Goal: Navigation & Orientation: Find specific page/section

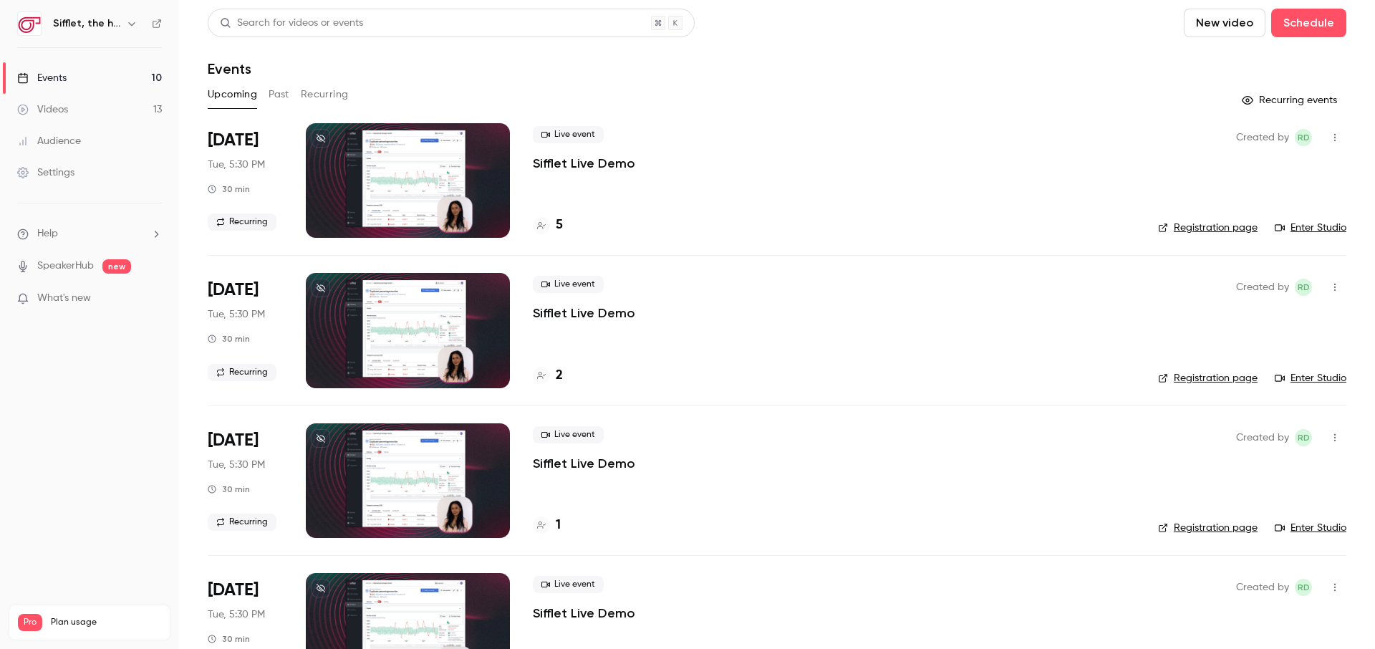
click at [273, 87] on button "Past" at bounding box center [279, 94] width 21 height 23
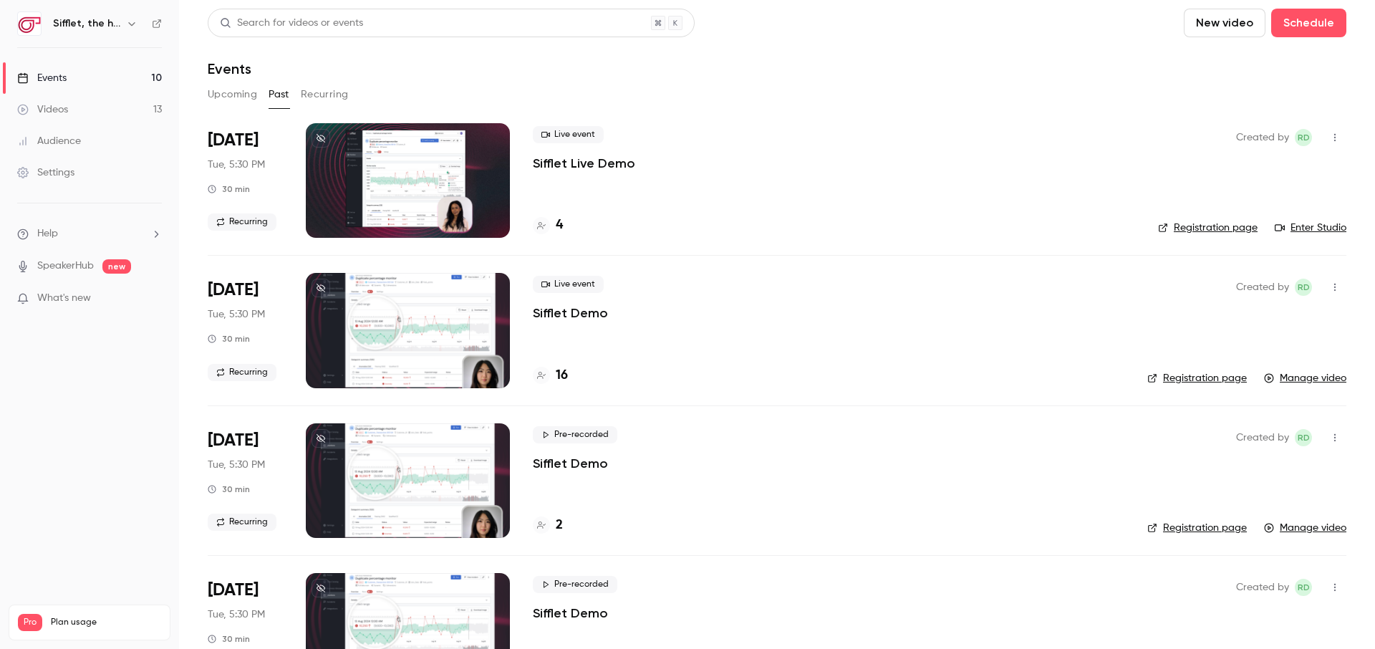
click at [380, 186] on div at bounding box center [408, 180] width 204 height 115
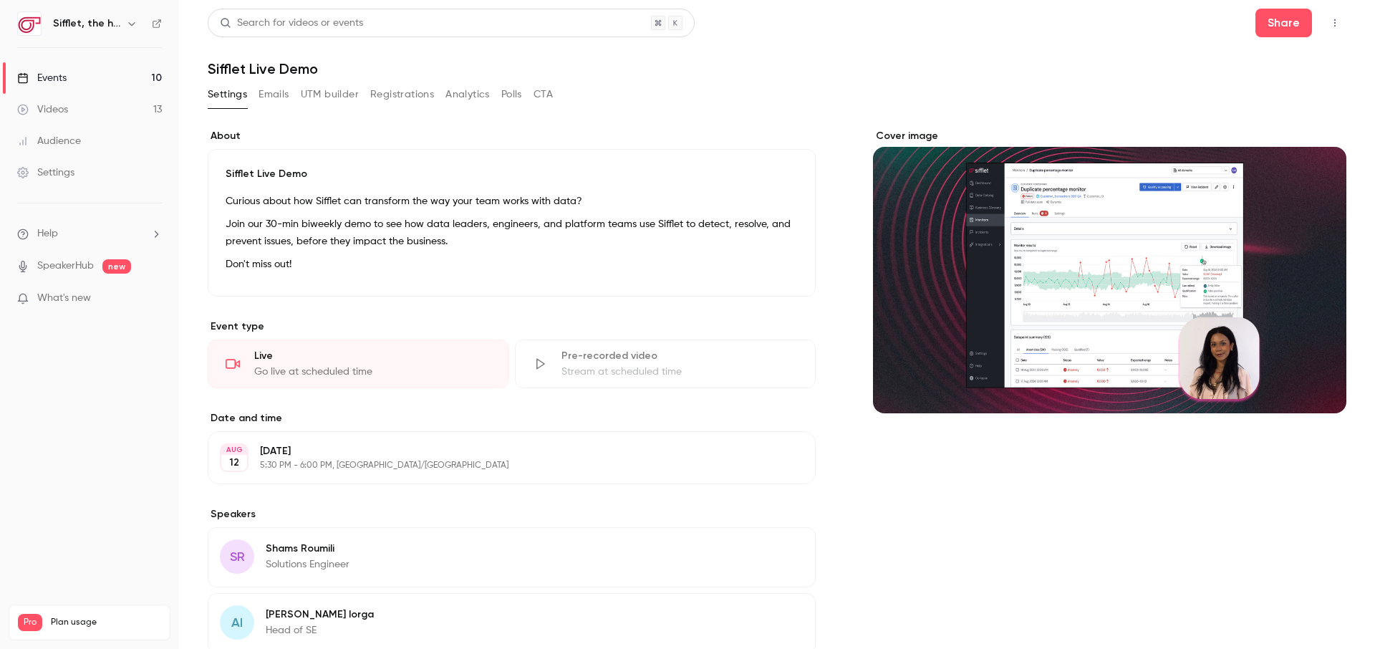
click at [292, 374] on div "Go live at scheduled time" at bounding box center [372, 372] width 237 height 14
click at [567, 367] on div "Stream at scheduled time" at bounding box center [680, 372] width 237 height 14
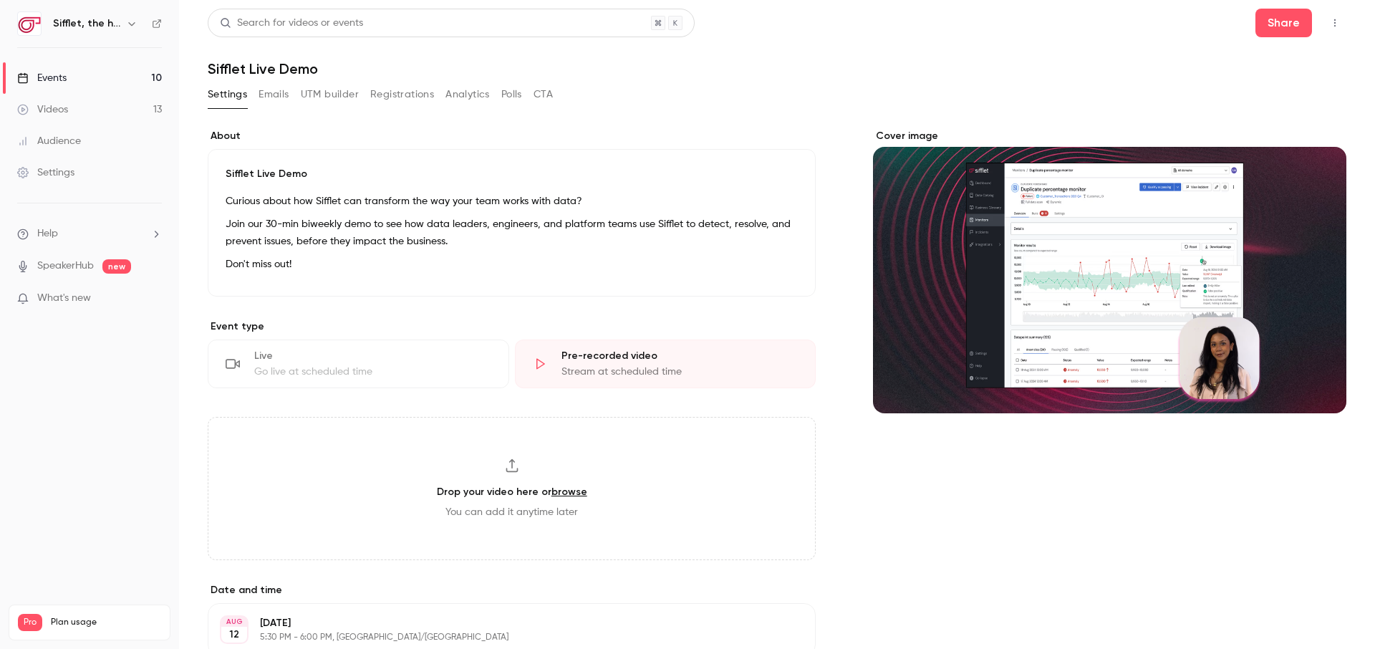
click at [271, 95] on button "Emails" at bounding box center [274, 94] width 30 height 23
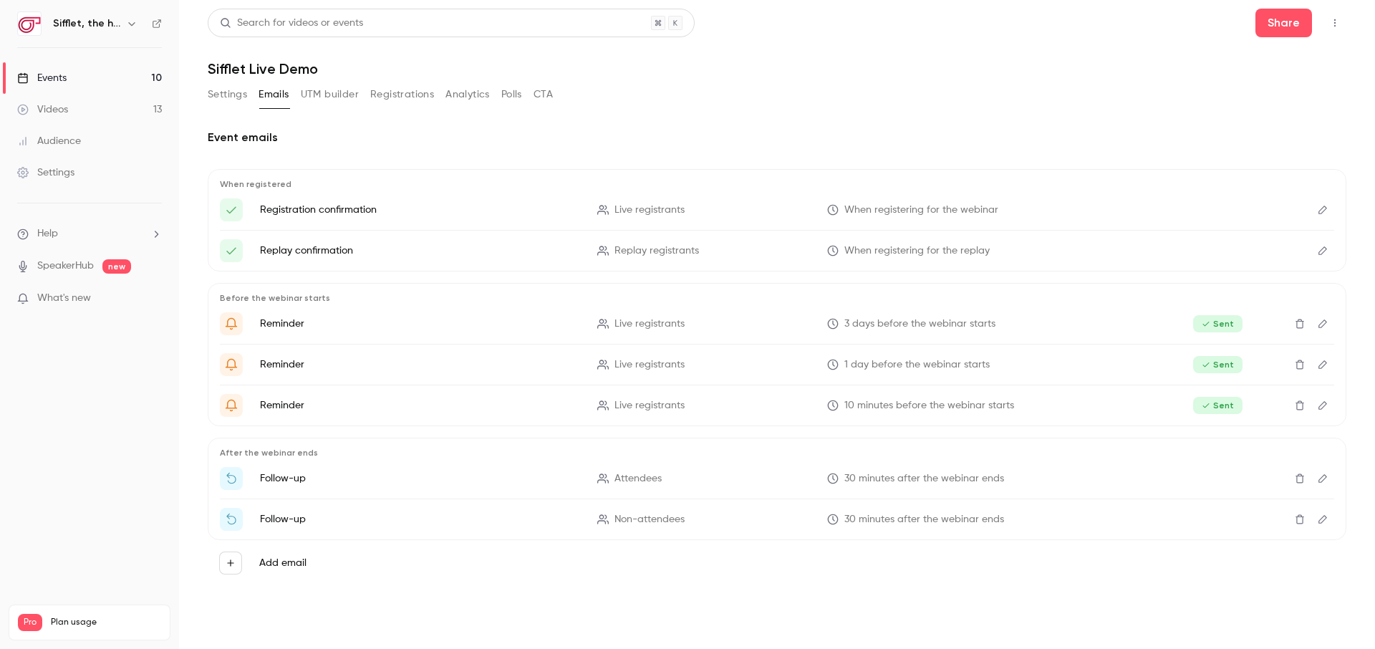
click at [402, 94] on button "Registrations" at bounding box center [402, 94] width 64 height 23
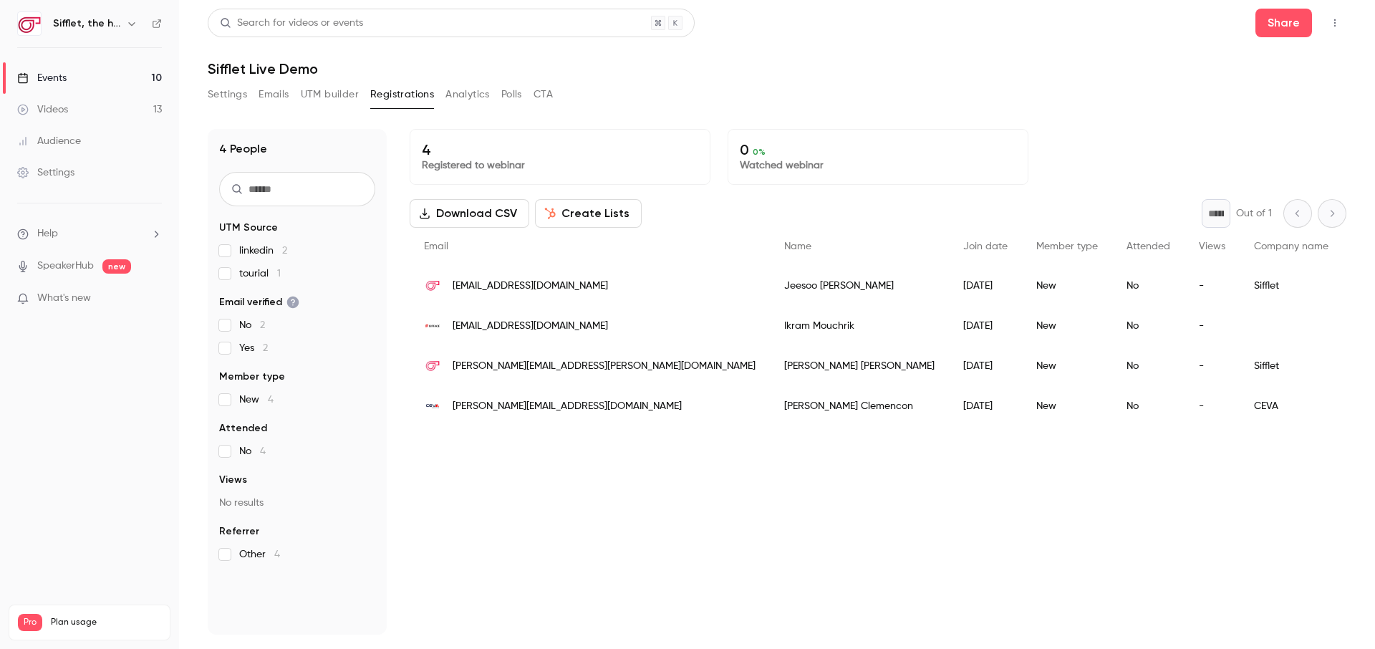
click at [227, 104] on button "Settings" at bounding box center [227, 94] width 39 height 23
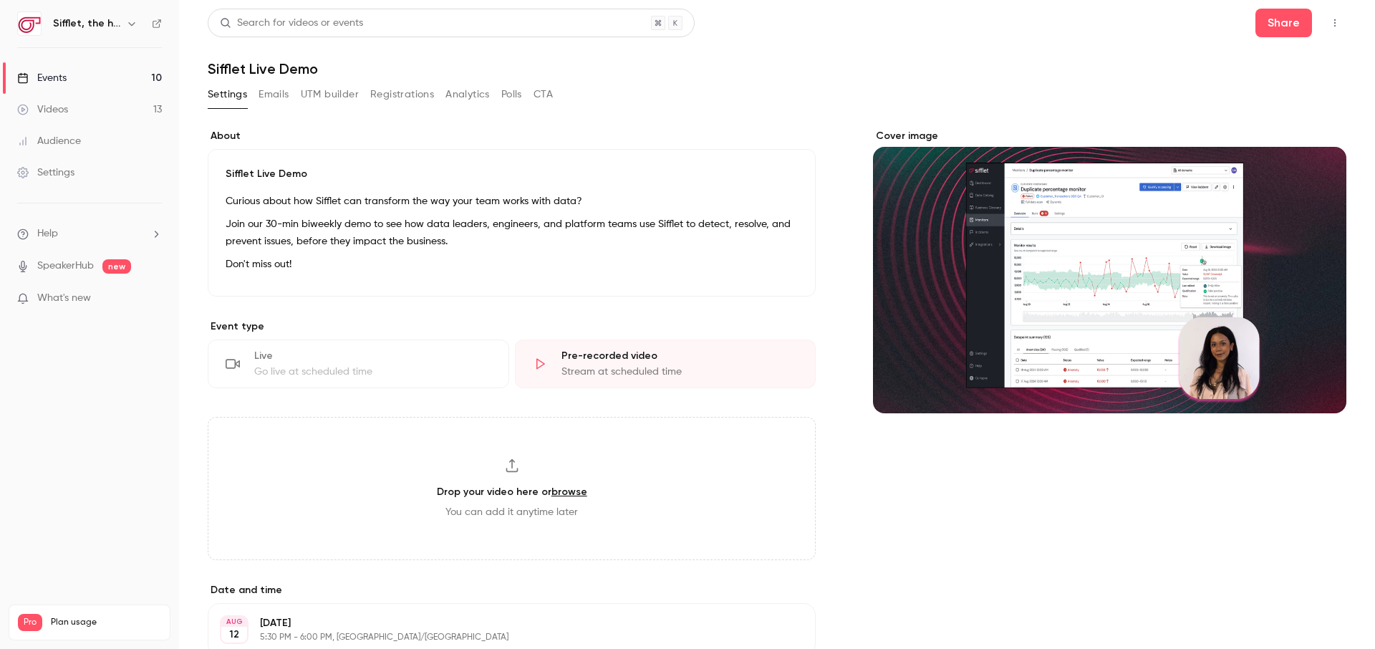
click at [1133, 267] on div "Cover image" at bounding box center [1109, 271] width 473 height 284
click at [0, 0] on input "Cover image" at bounding box center [0, 0] width 0 height 0
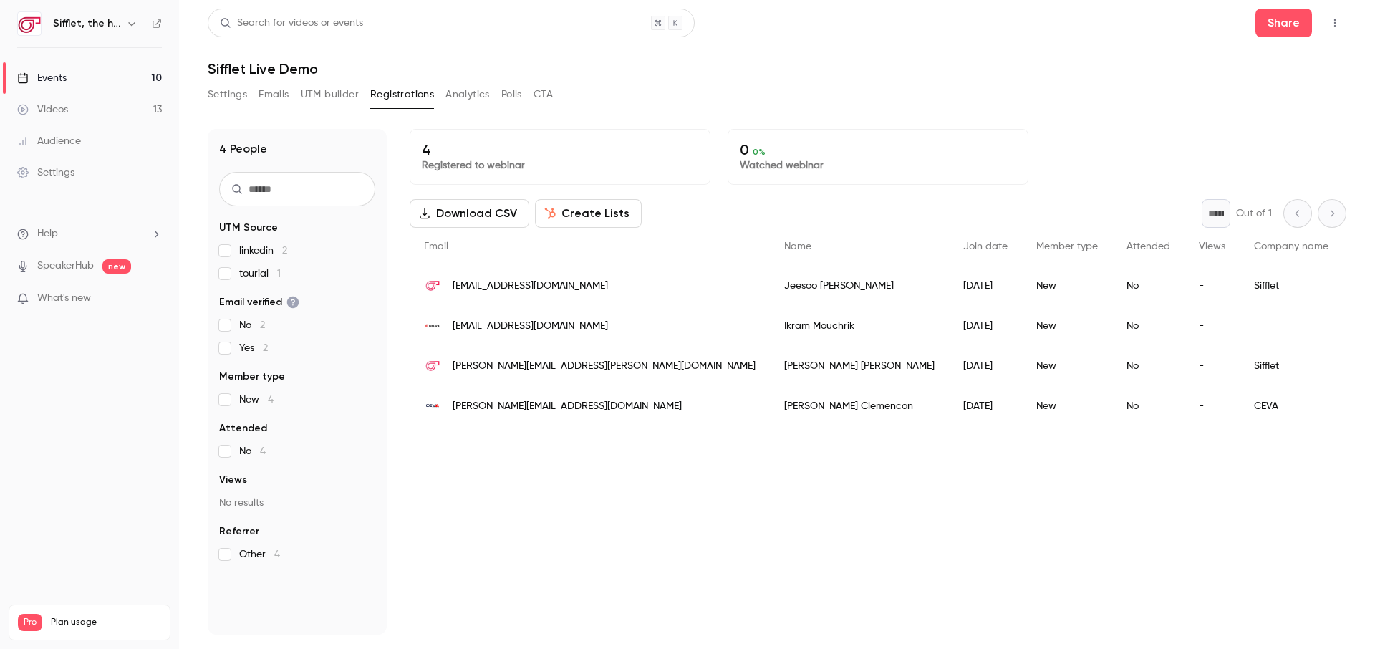
click at [82, 80] on link "Events 10" at bounding box center [89, 78] width 179 height 32
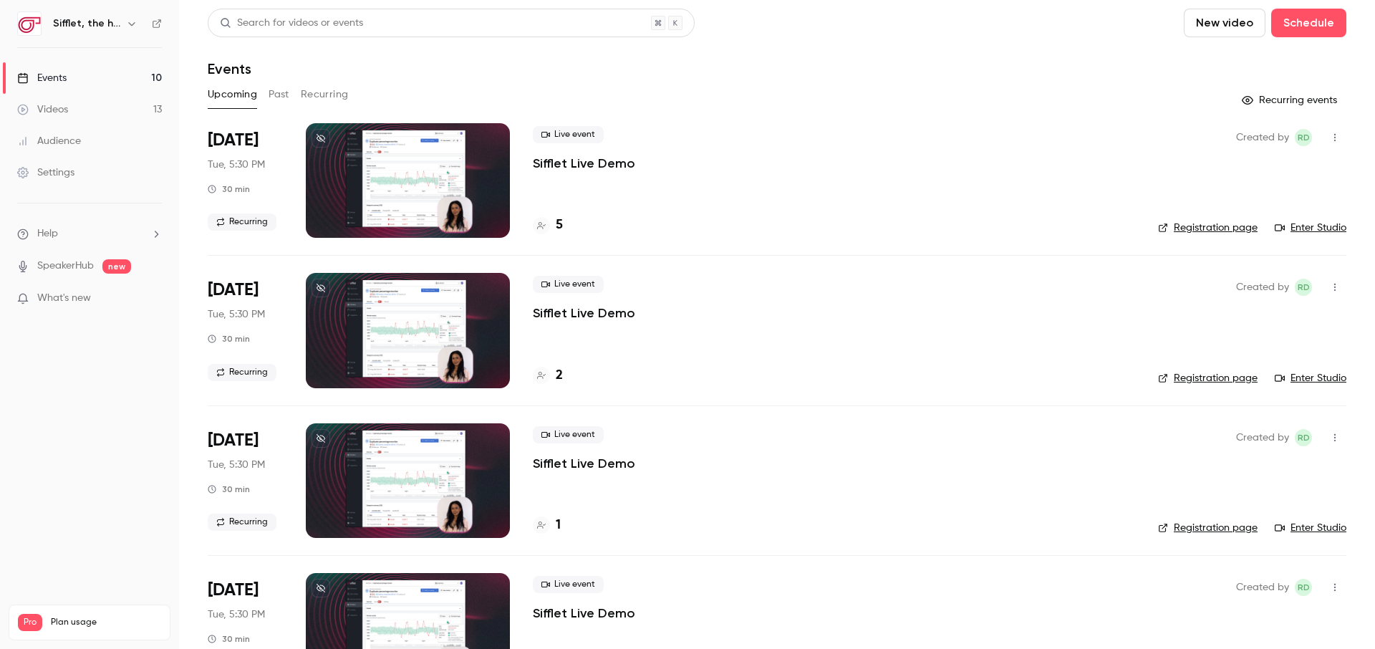
click at [95, 110] on link "Videos 13" at bounding box center [89, 110] width 179 height 32
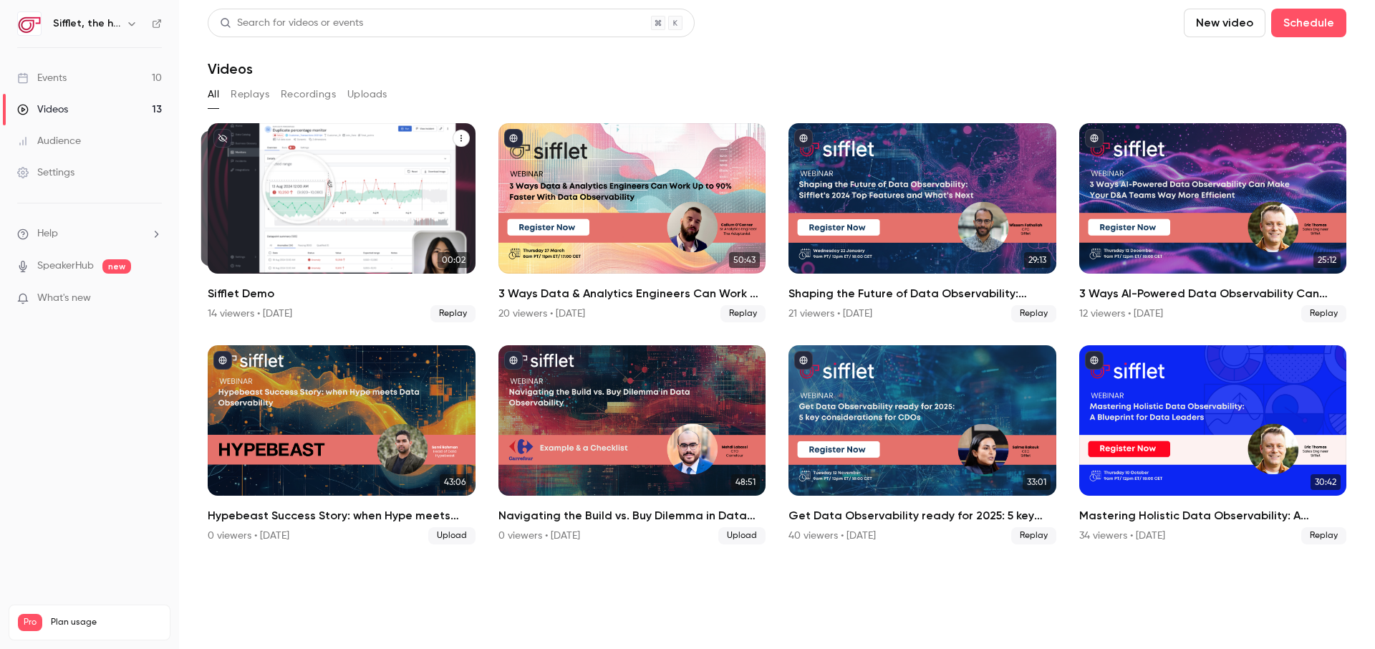
click at [312, 176] on div "Sifflet Demo" at bounding box center [342, 198] width 268 height 150
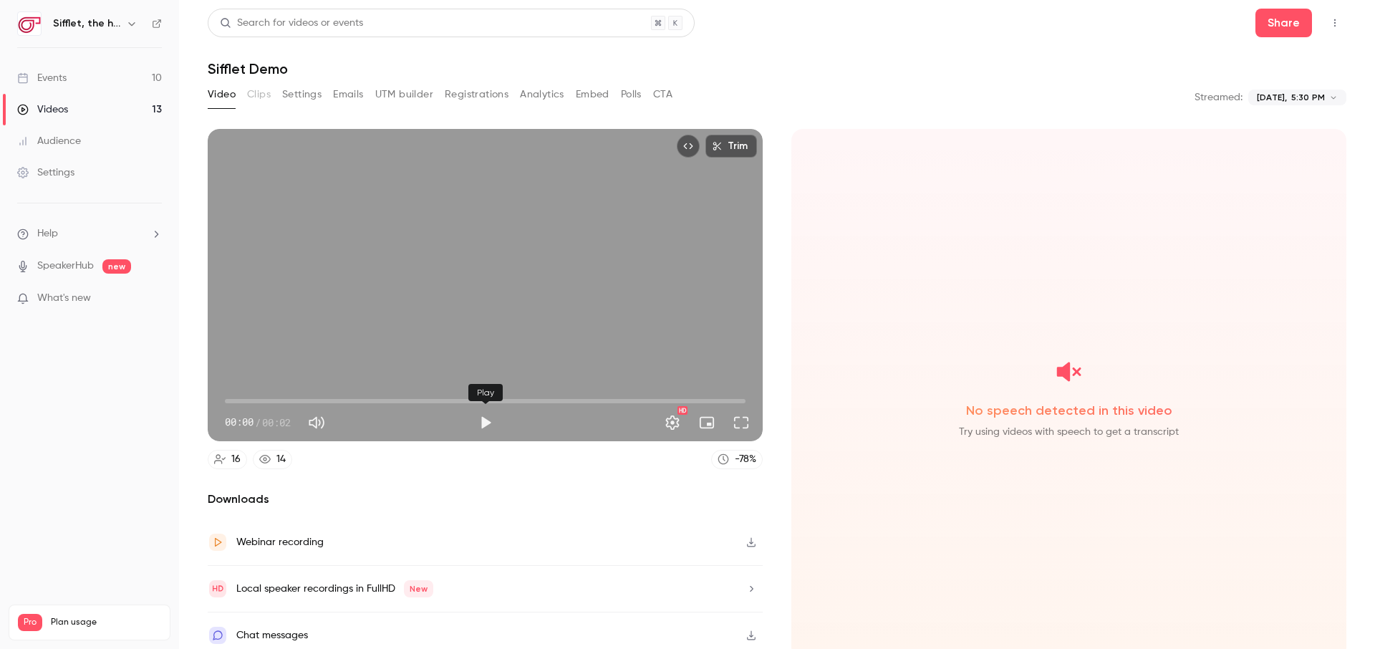
click at [486, 428] on button "Play" at bounding box center [485, 422] width 29 height 29
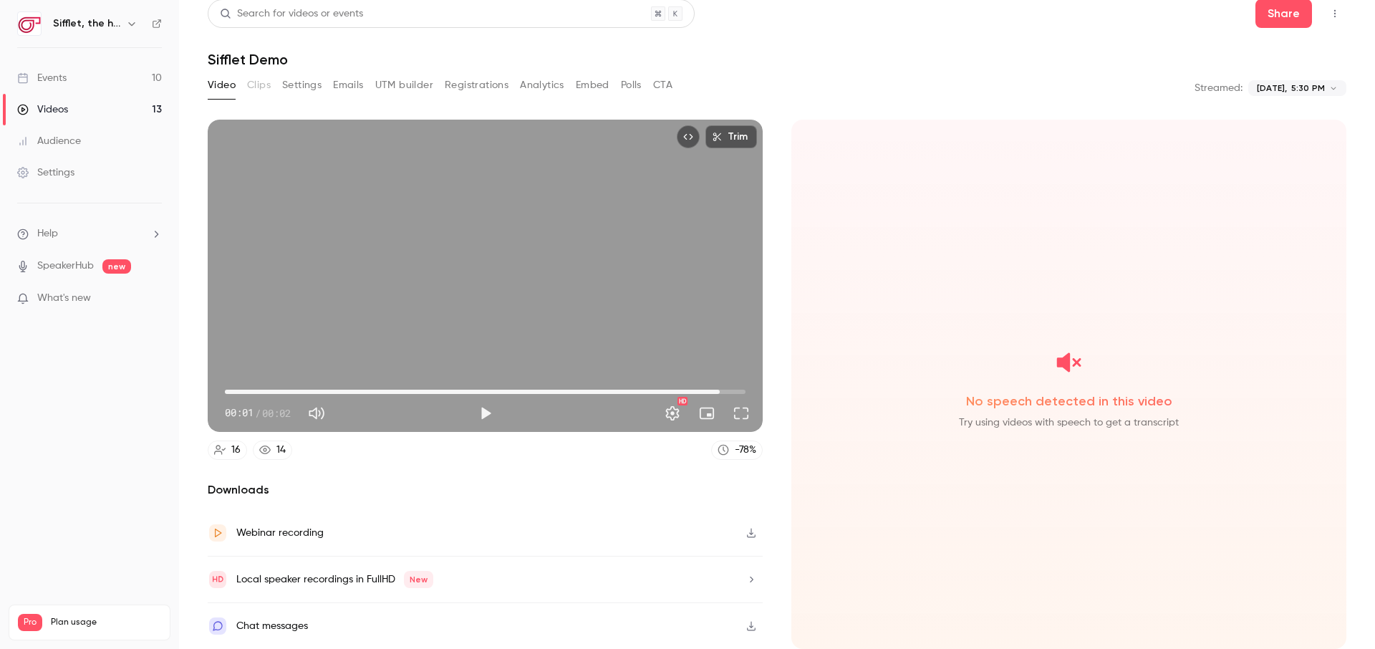
type input "***"
click at [73, 109] on link "Videos 13" at bounding box center [89, 110] width 179 height 32
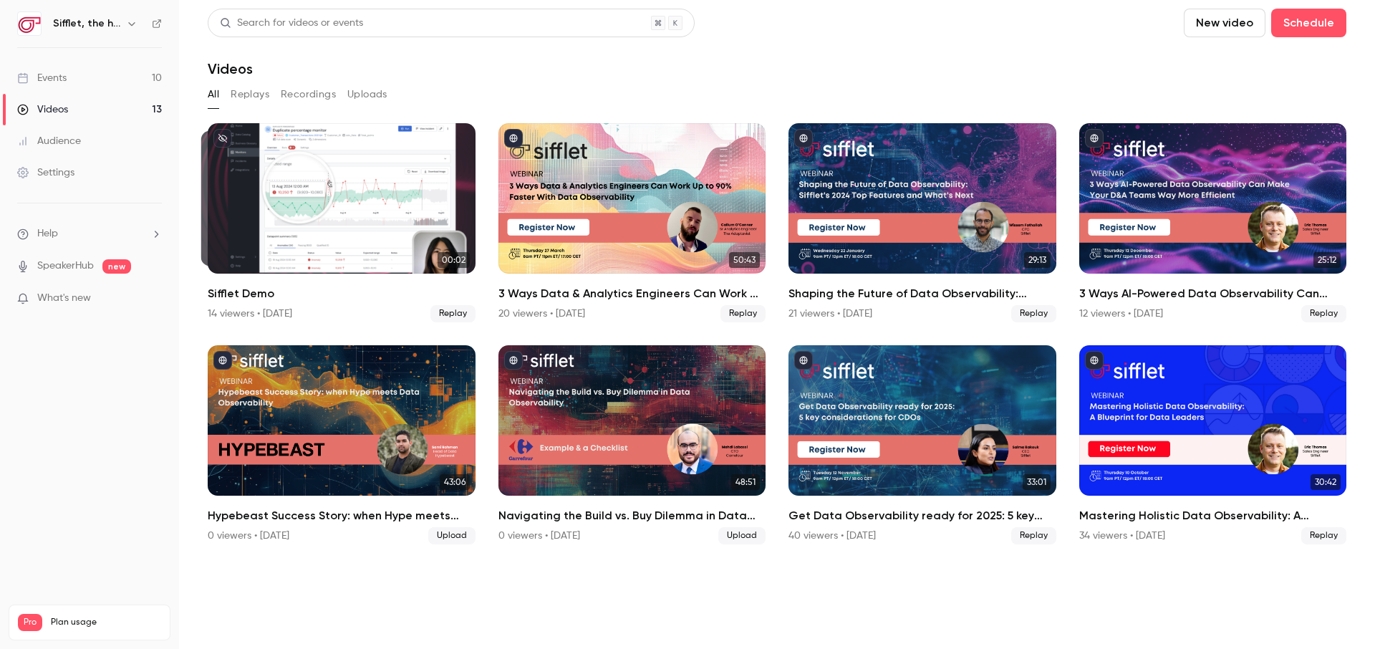
click at [213, 276] on link "00:02 00:02 Sifflet Demo 14 viewers • [DATE] Replay" at bounding box center [342, 222] width 268 height 199
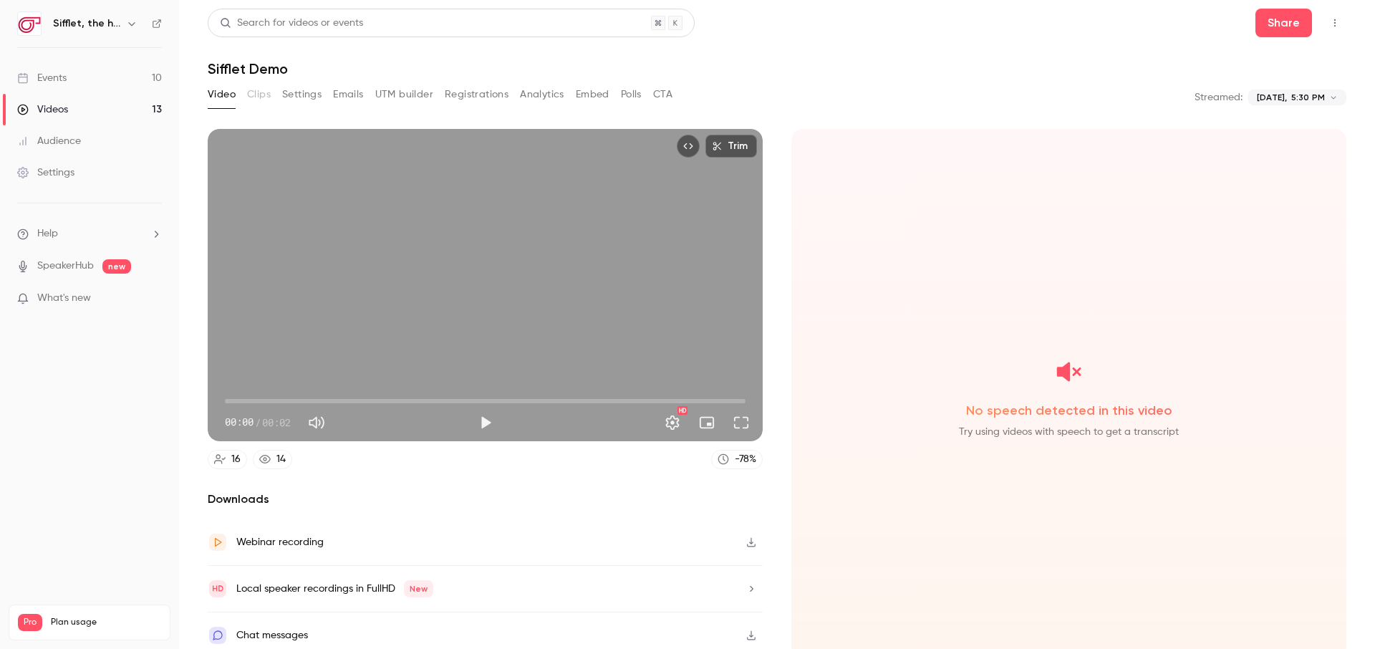
click at [739, 142] on button "Trim" at bounding box center [732, 146] width 52 height 23
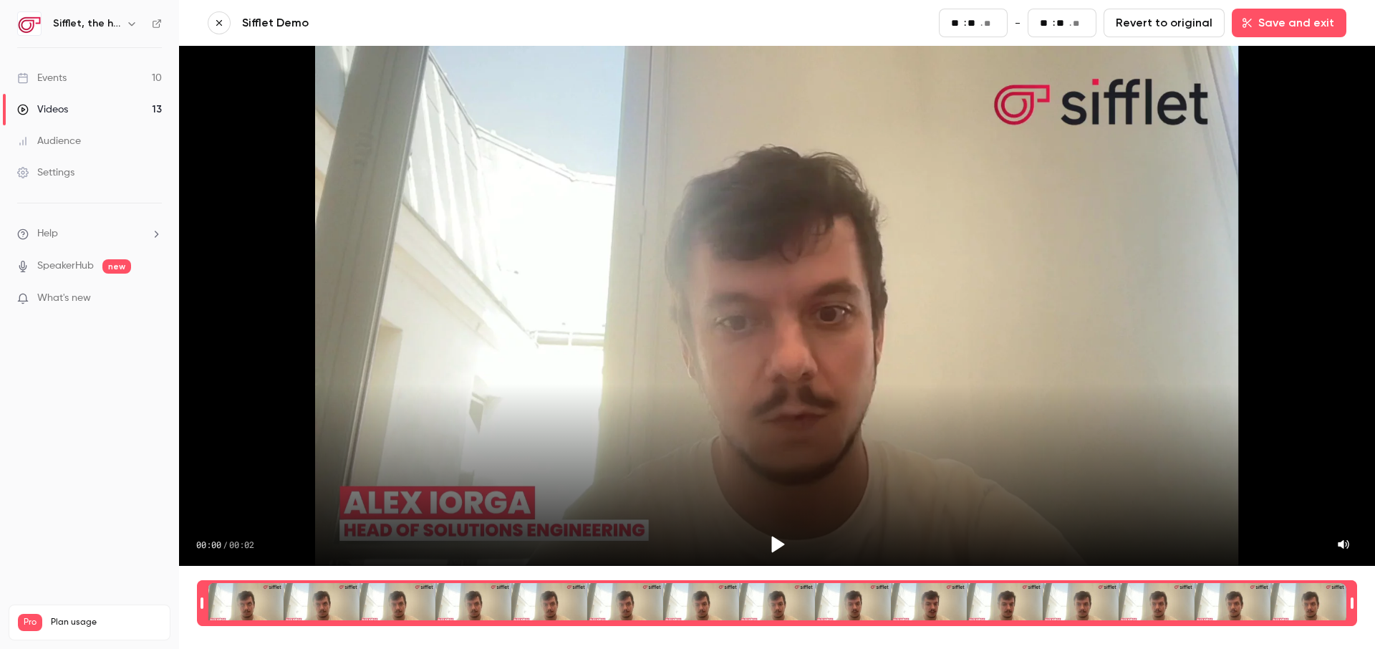
click at [215, 30] on button "button" at bounding box center [219, 22] width 23 height 23
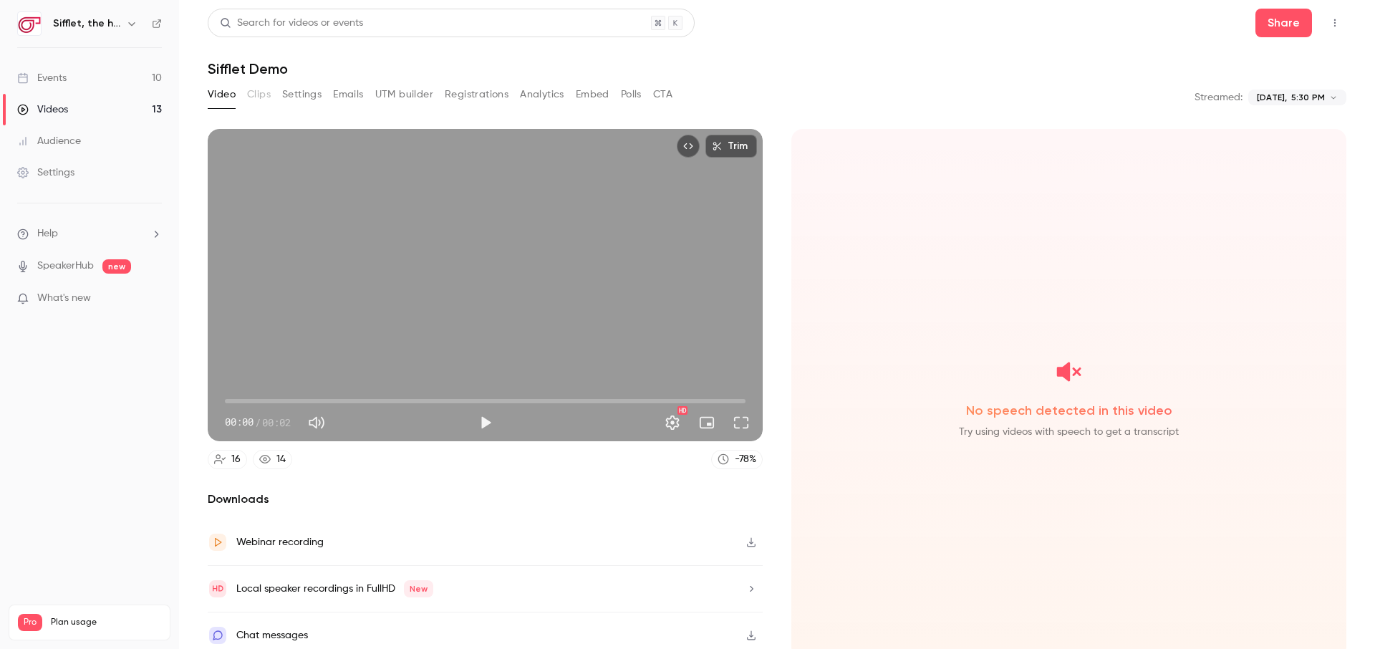
scroll to position [9, 0]
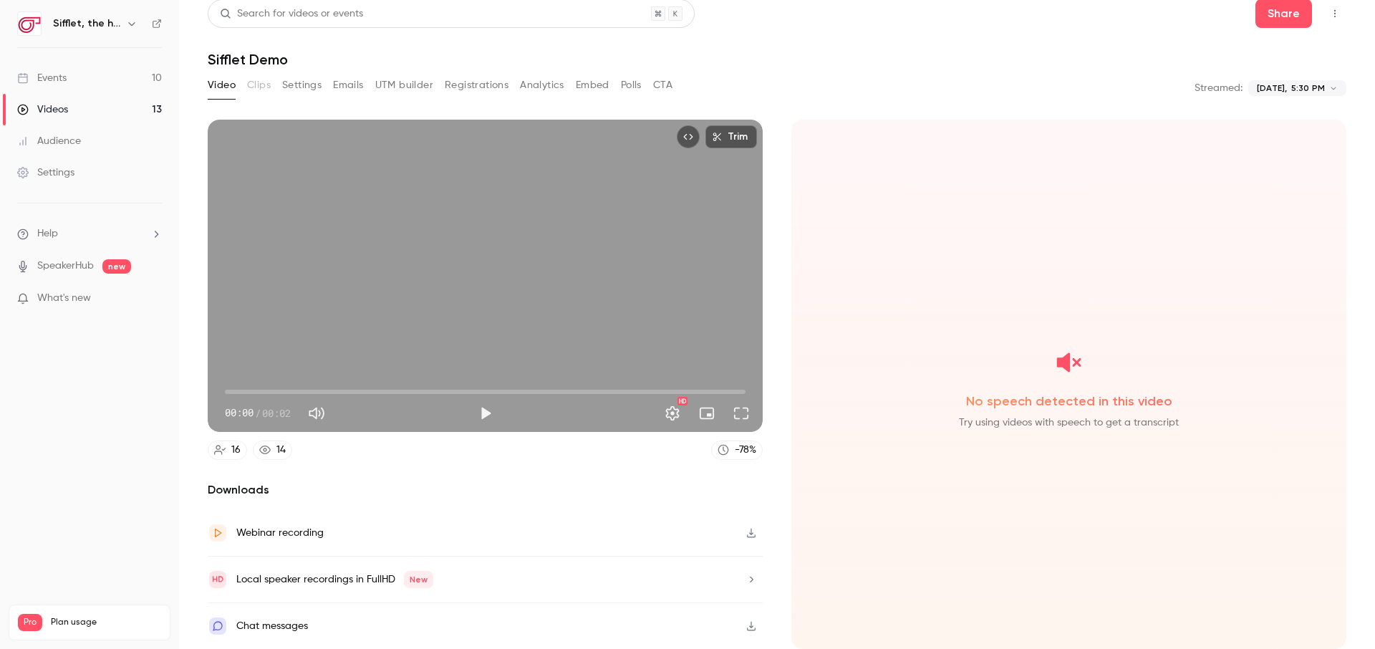
click at [221, 451] on icon at bounding box center [219, 449] width 11 height 11
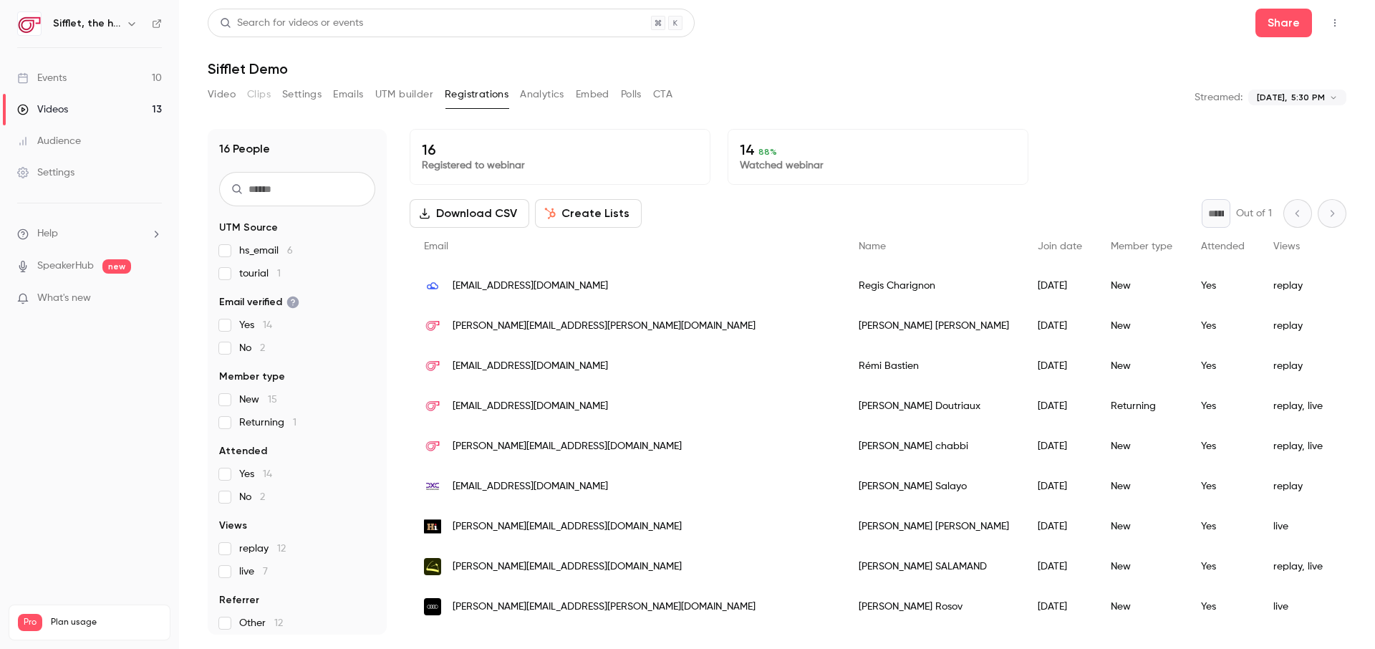
click at [224, 95] on button "Video" at bounding box center [222, 94] width 28 height 23
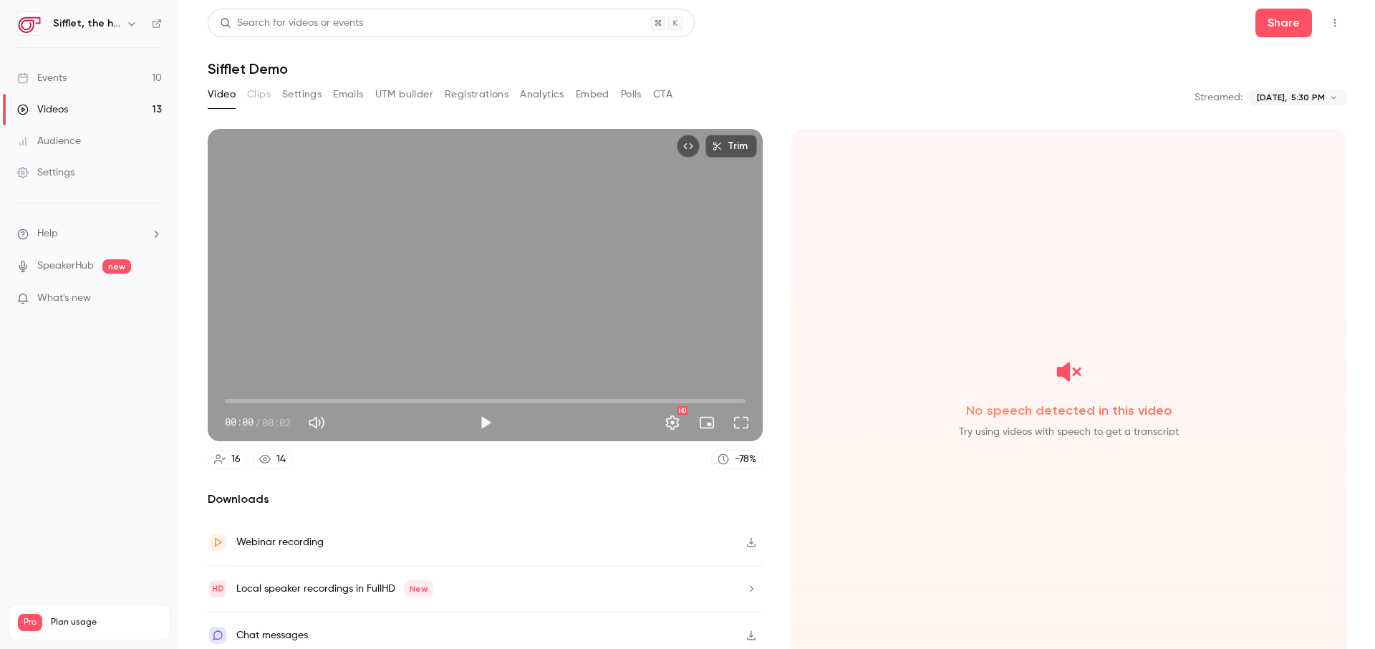
click at [49, 104] on div "Videos" at bounding box center [42, 109] width 51 height 14
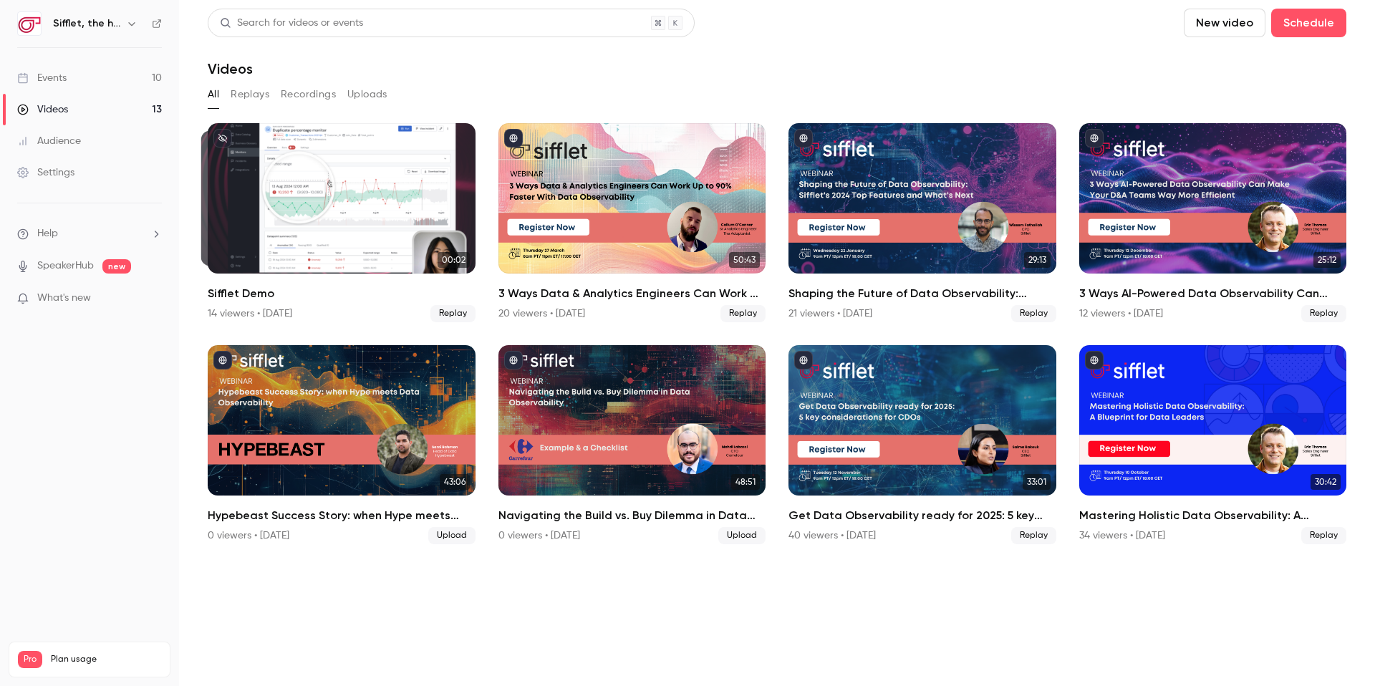
click at [107, 181] on link "Settings" at bounding box center [89, 173] width 179 height 32
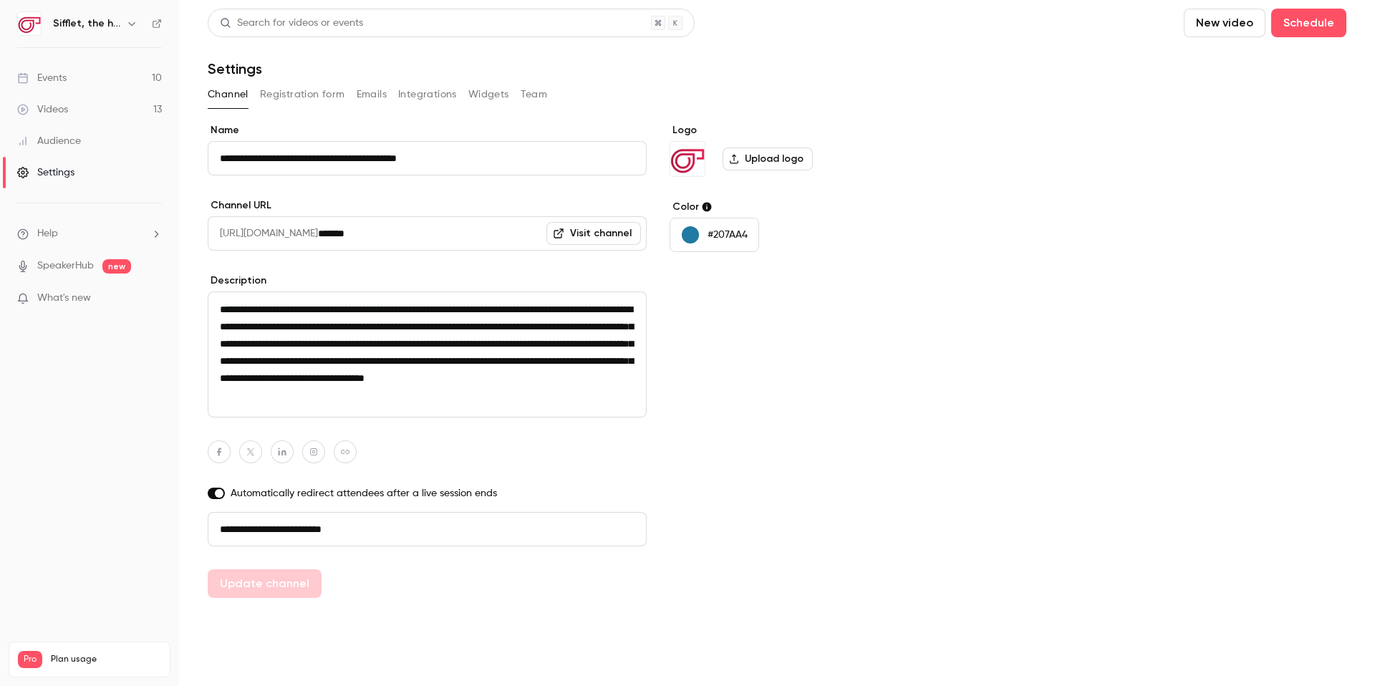
click at [135, 268] on li "SpeakerHub new" at bounding box center [89, 266] width 145 height 15
click at [120, 266] on span "new" at bounding box center [116, 266] width 29 height 14
click at [131, 138] on link "Audience" at bounding box center [89, 141] width 179 height 32
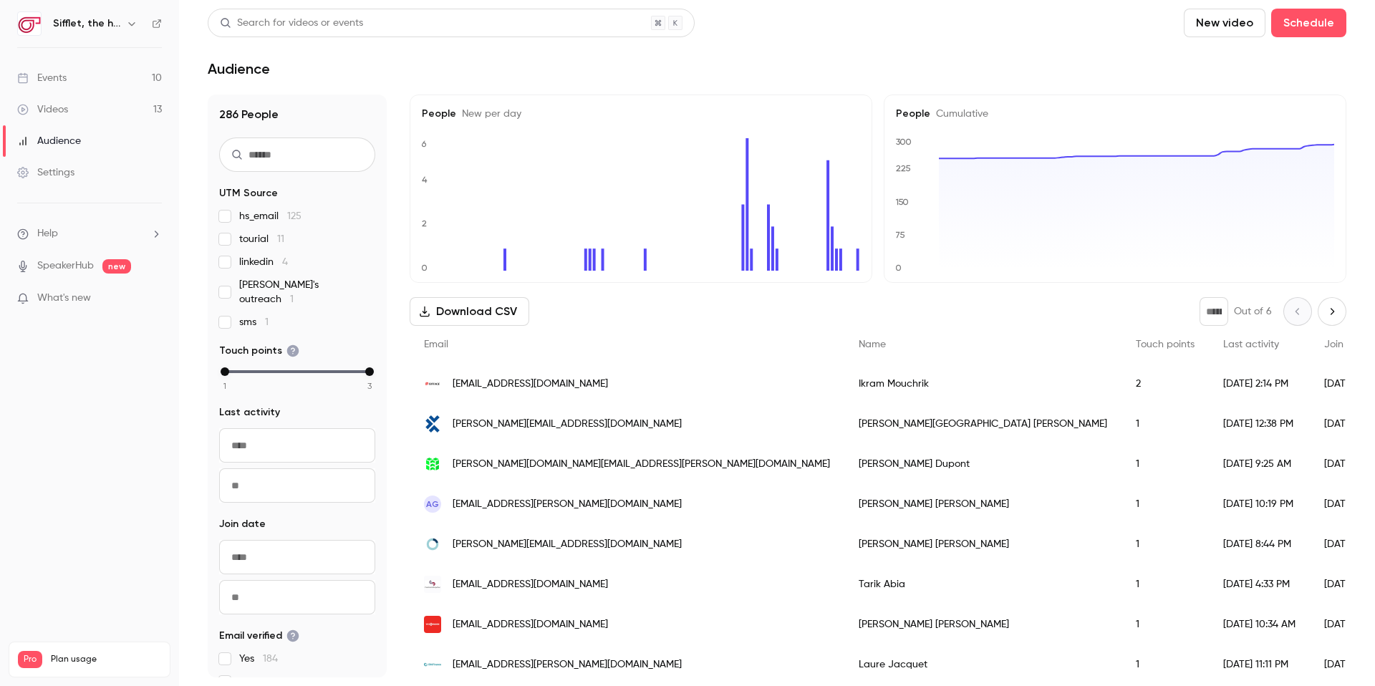
click at [117, 118] on link "Videos 13" at bounding box center [89, 110] width 179 height 32
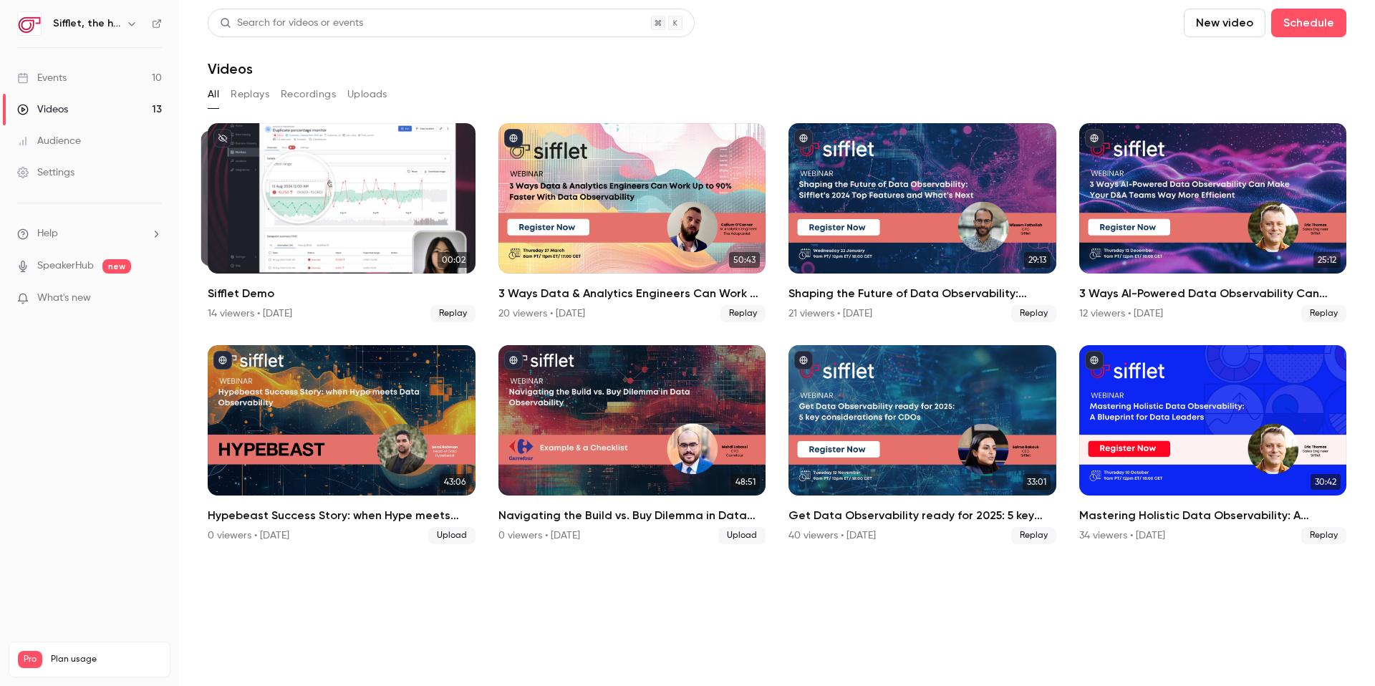
click at [128, 23] on icon "button" at bounding box center [131, 23] width 11 height 11
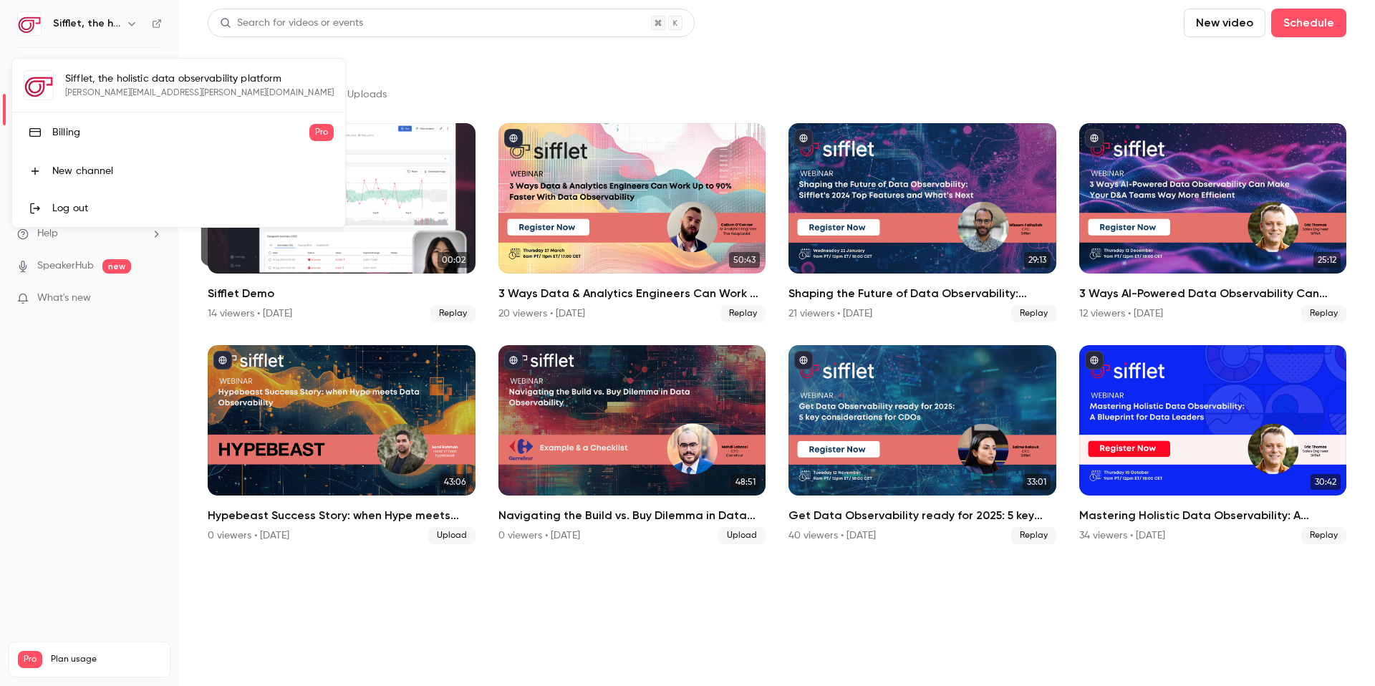
click at [128, 23] on div at bounding box center [687, 343] width 1375 height 686
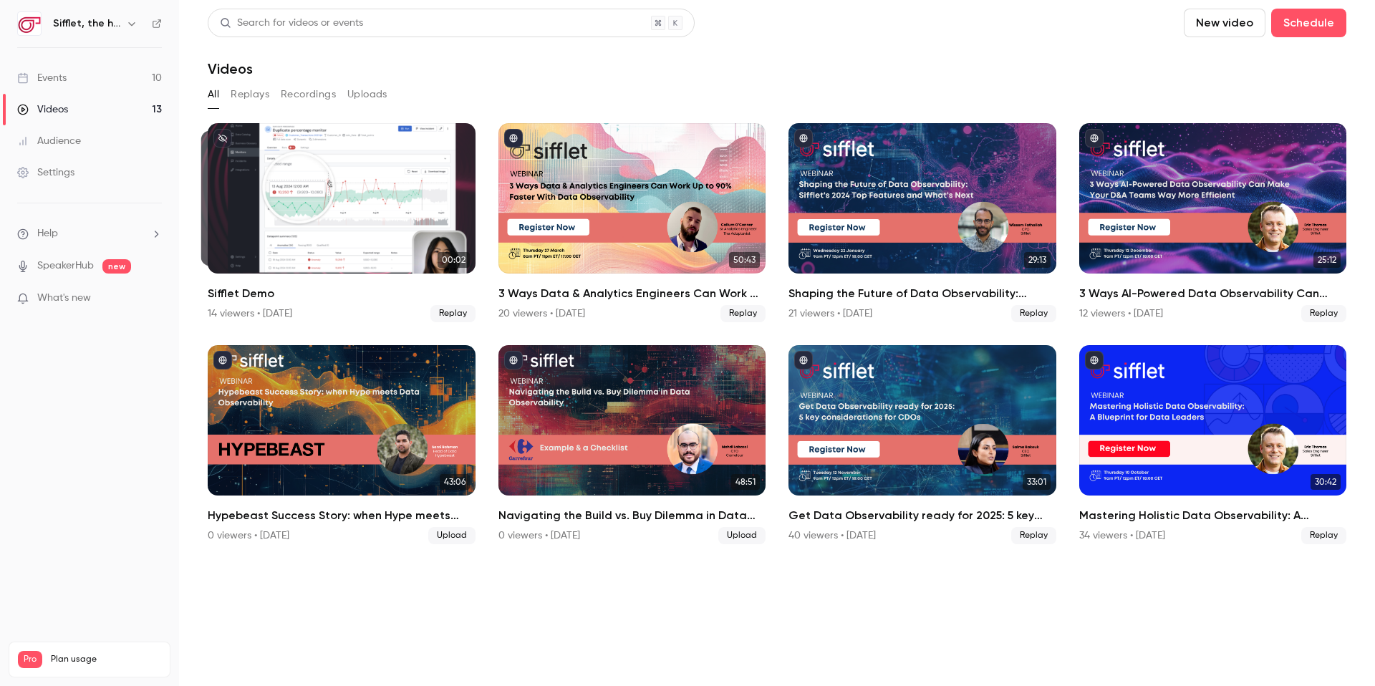
click at [128, 23] on icon "button" at bounding box center [131, 23] width 11 height 11
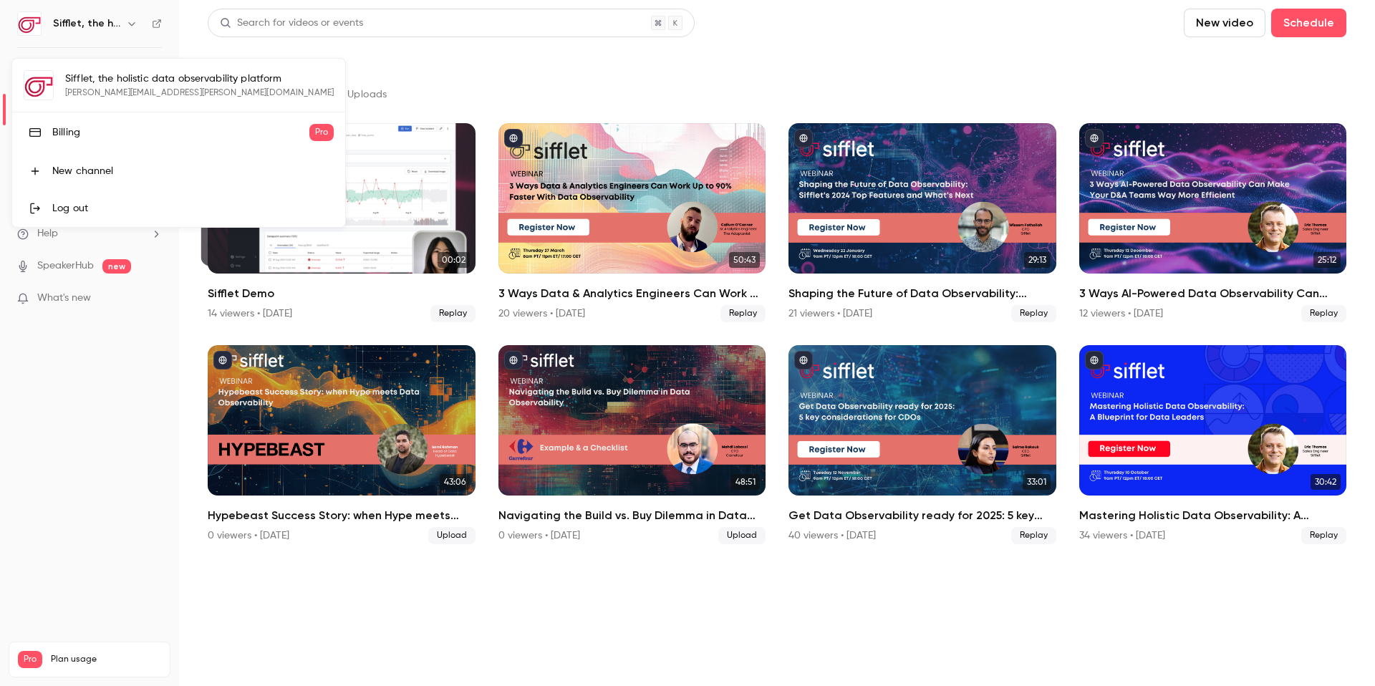
click at [120, 514] on div at bounding box center [687, 343] width 1375 height 686
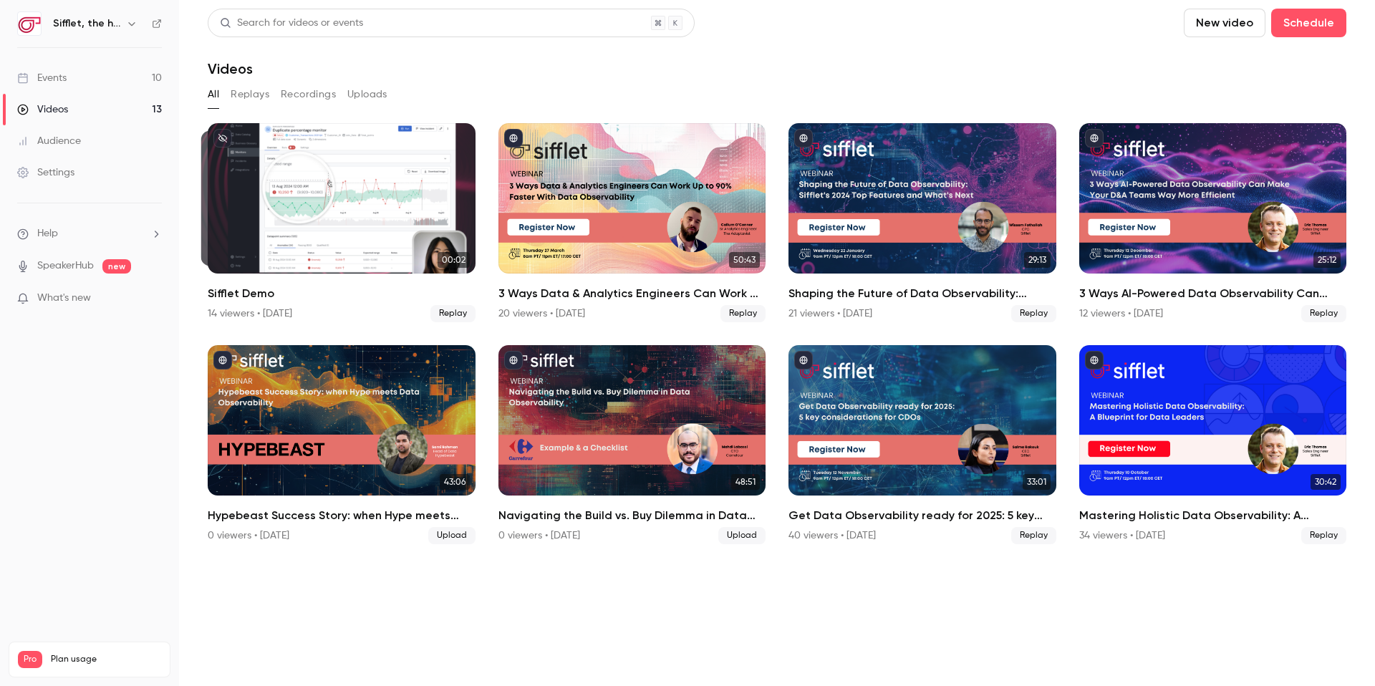
click at [117, 17] on h6 "Sifflet, the holistic data observability platform" at bounding box center [86, 23] width 67 height 14
click at [130, 29] on icon "button" at bounding box center [131, 23] width 11 height 11
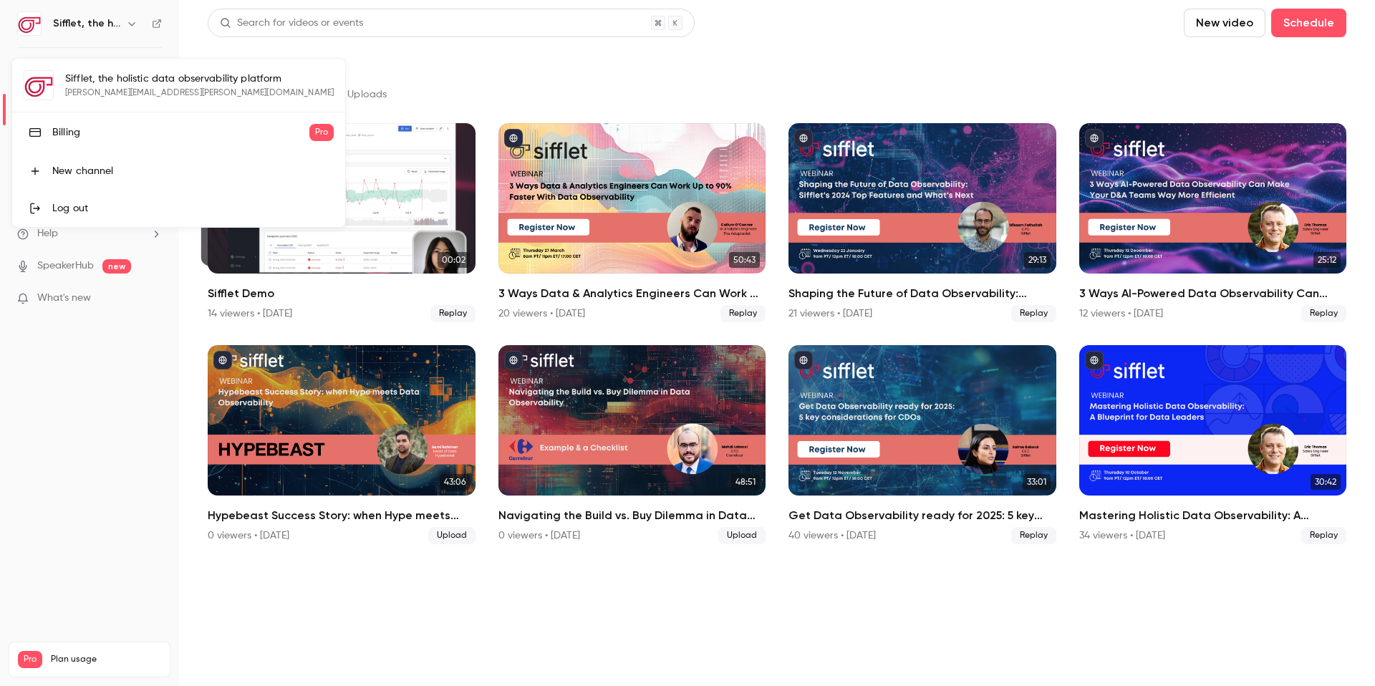
click at [539, 61] on div at bounding box center [687, 343] width 1375 height 686
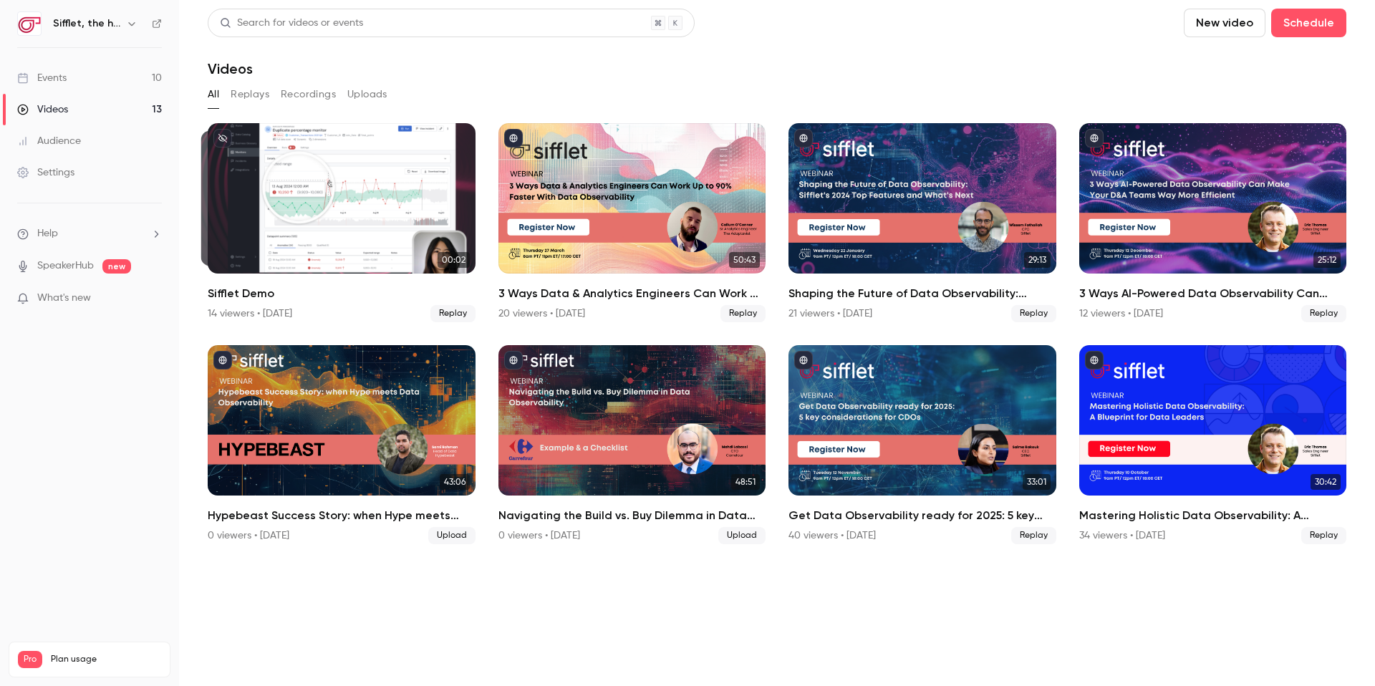
click at [89, 108] on link "Videos 13" at bounding box center [89, 110] width 179 height 32
click at [133, 75] on link "Events 10" at bounding box center [89, 78] width 179 height 32
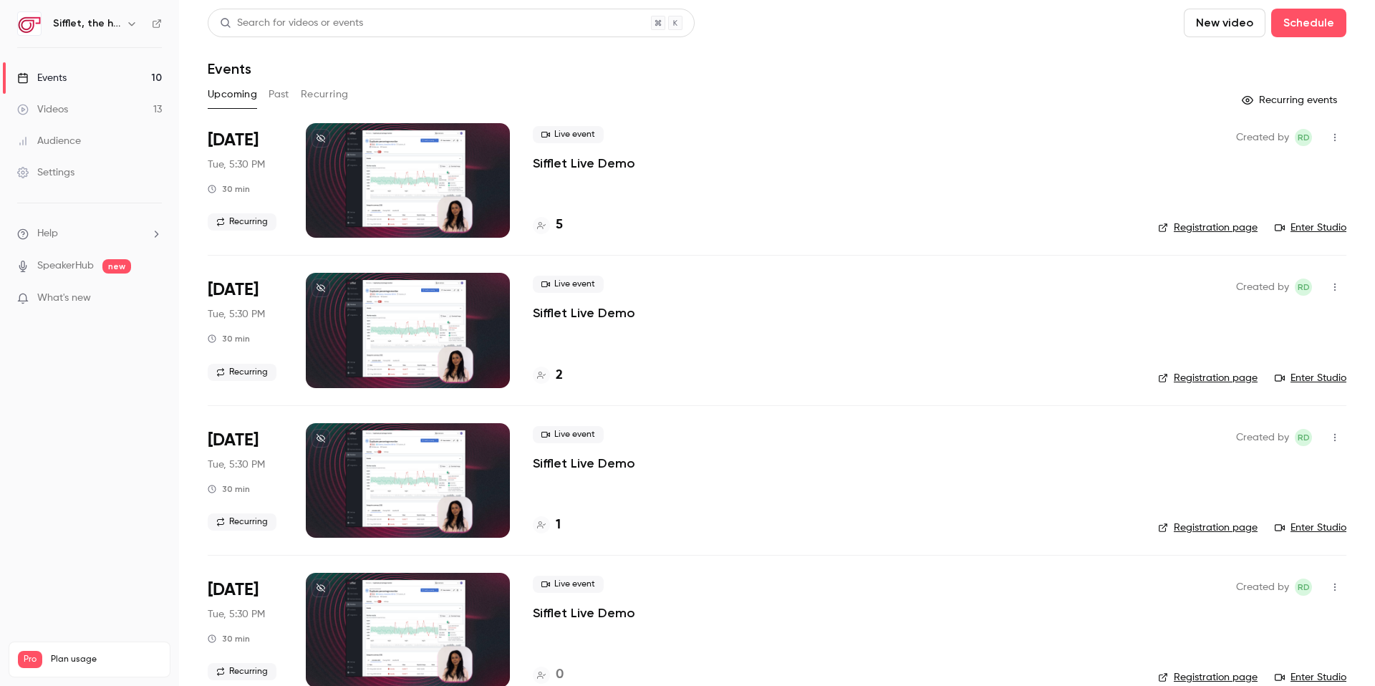
click at [563, 228] on div "5" at bounding box center [834, 225] width 602 height 19
click at [234, 140] on span "[DATE]" at bounding box center [233, 140] width 51 height 23
click at [232, 225] on span "Recurring" at bounding box center [242, 221] width 69 height 17
click at [546, 211] on div "Live event Sifflet Live Demo 5" at bounding box center [834, 180] width 602 height 115
click at [556, 225] on h4 "5" at bounding box center [559, 225] width 7 height 19
